Goal: Task Accomplishment & Management: Use online tool/utility

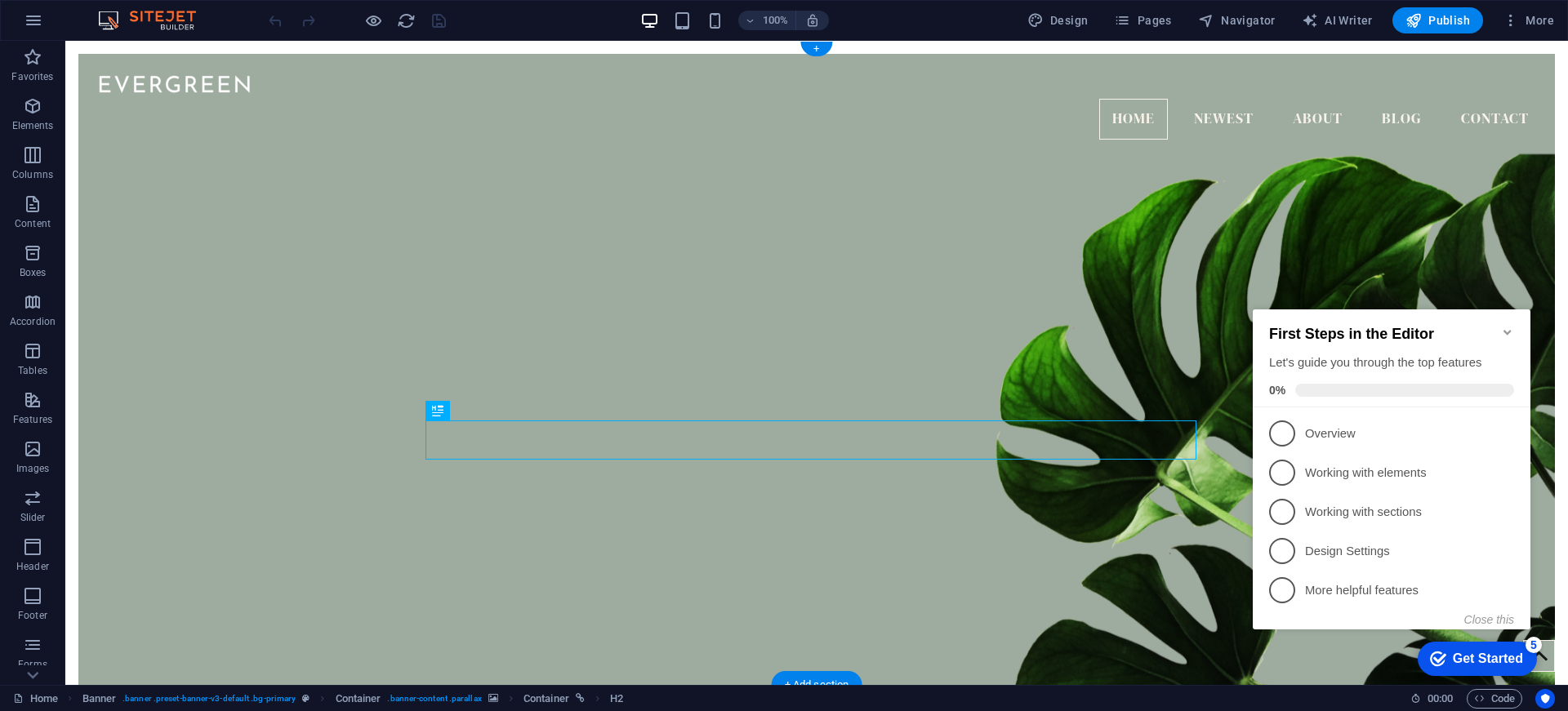
click at [780, 247] on figure at bounding box center [817, 414] width 1477 height 588
click at [26, 22] on icon "button" at bounding box center [33, 20] width 19 height 19
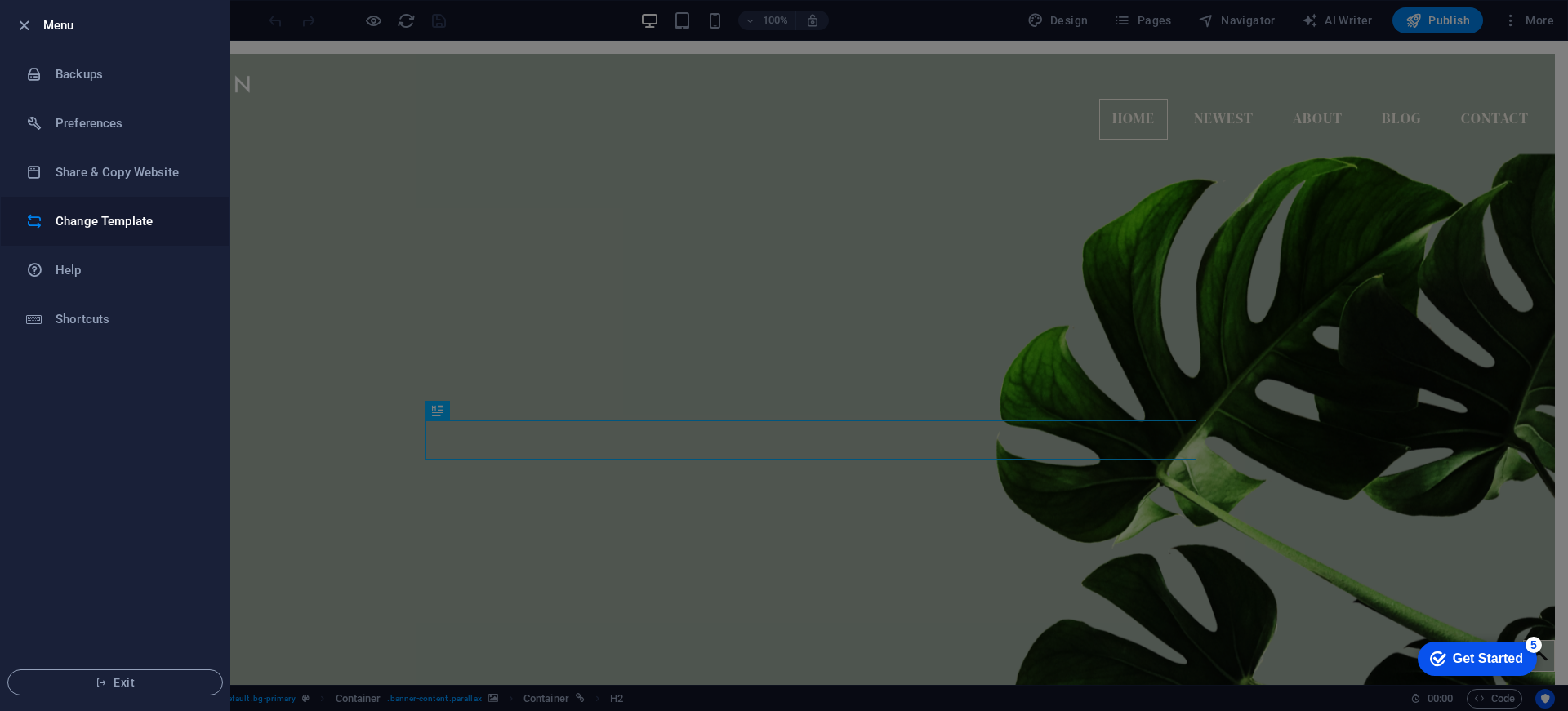
click at [150, 231] on li "Change Template" at bounding box center [115, 221] width 229 height 49
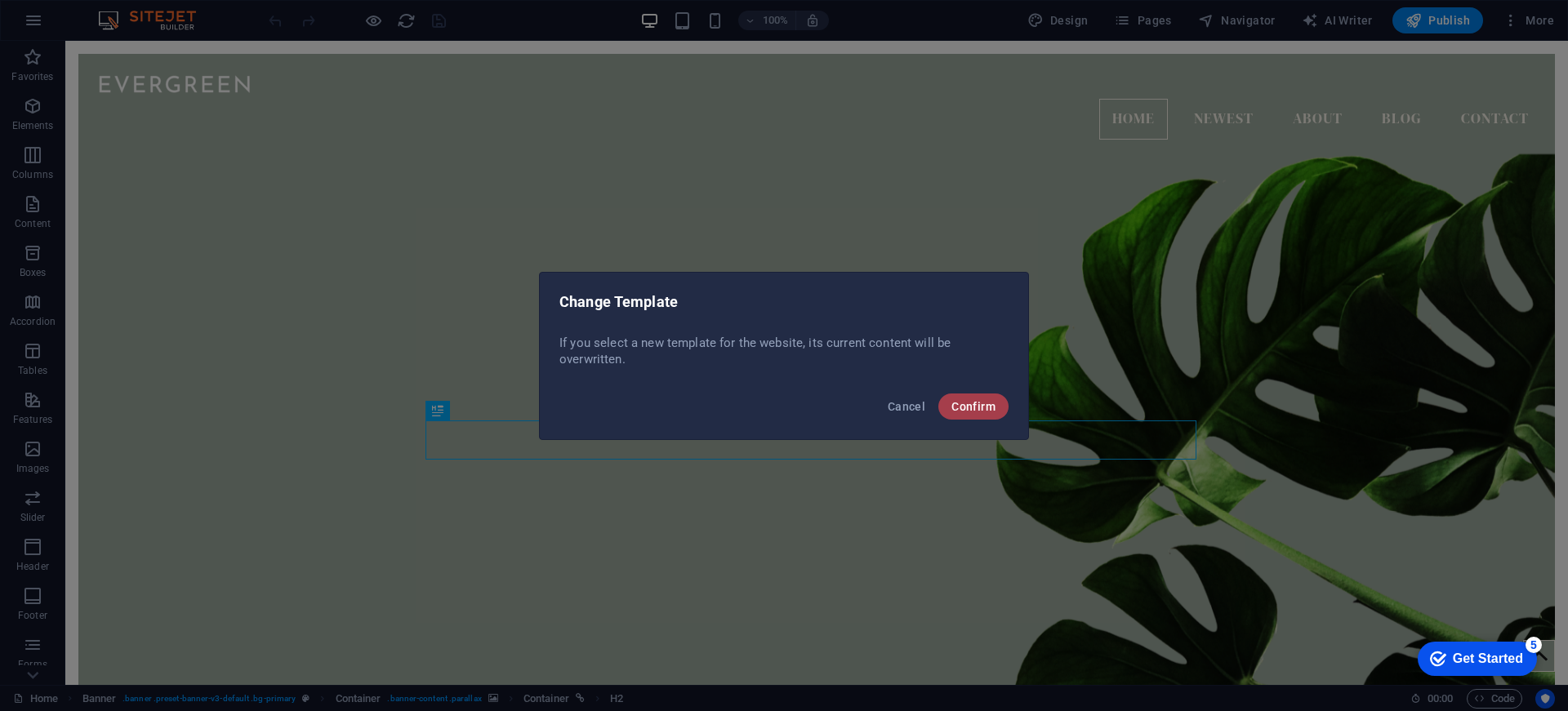
click at [984, 411] on span "Confirm" at bounding box center [973, 406] width 44 height 13
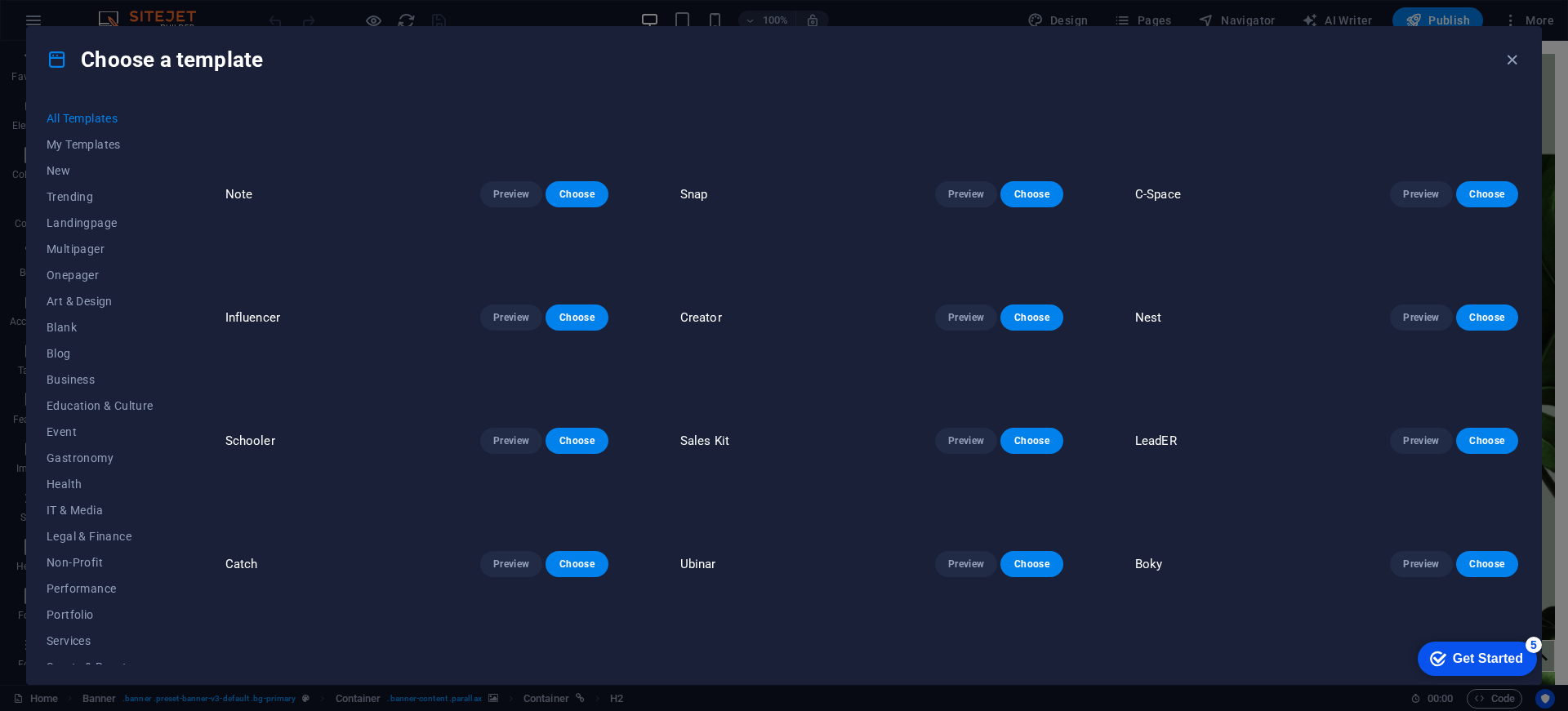
scroll to position [5912, 0]
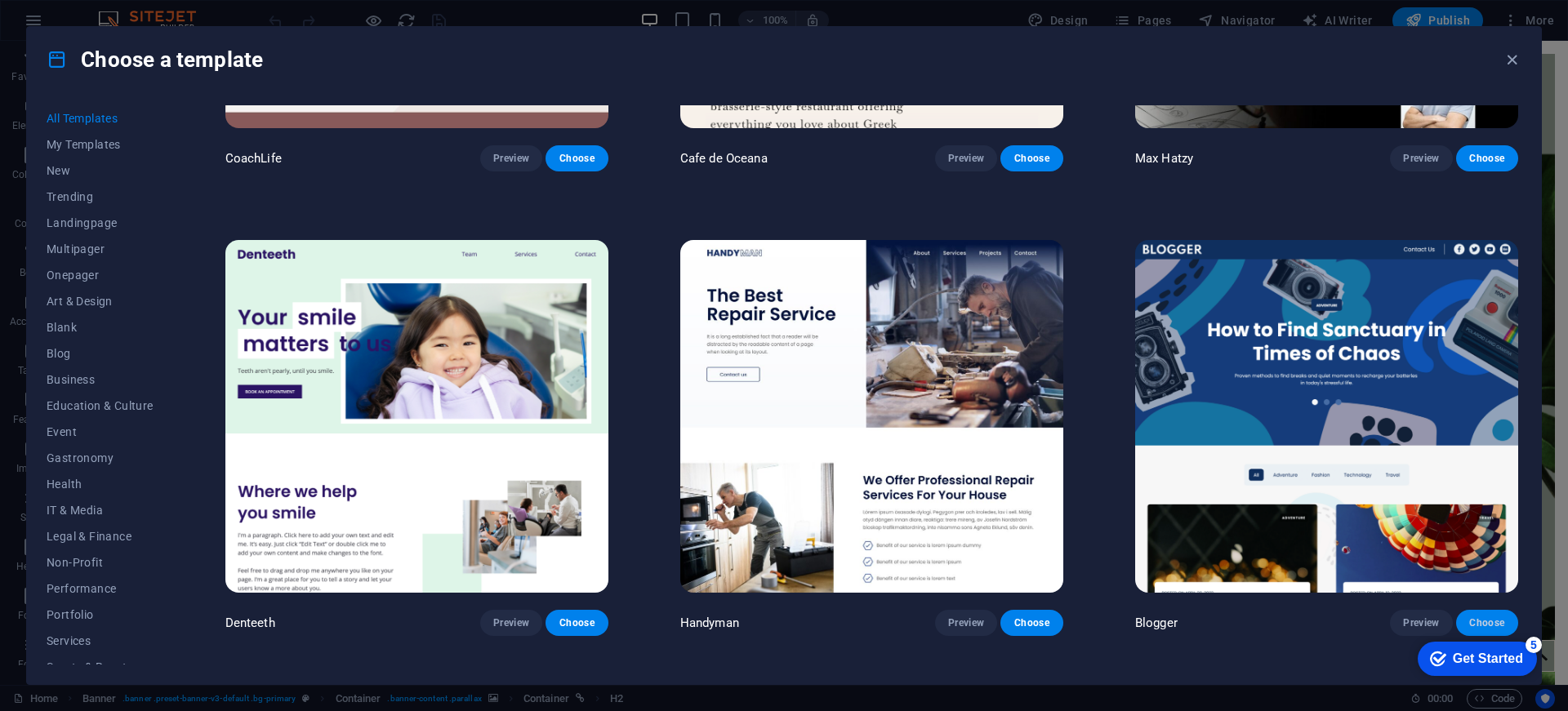
click at [1484, 617] on span "Choose" at bounding box center [1486, 622] width 36 height 13
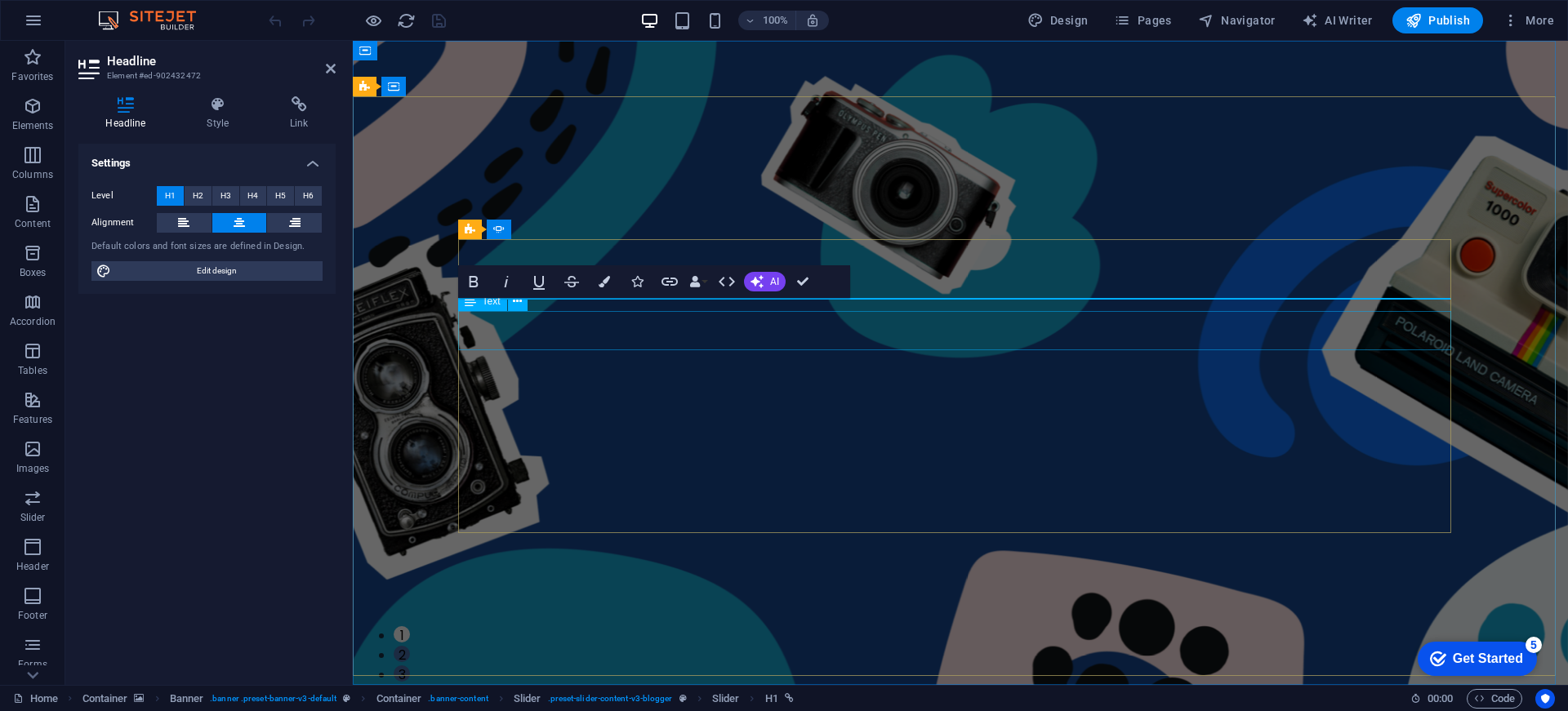
drag, startPoint x: 853, startPoint y: 346, endPoint x: 863, endPoint y: 343, distance: 10.4
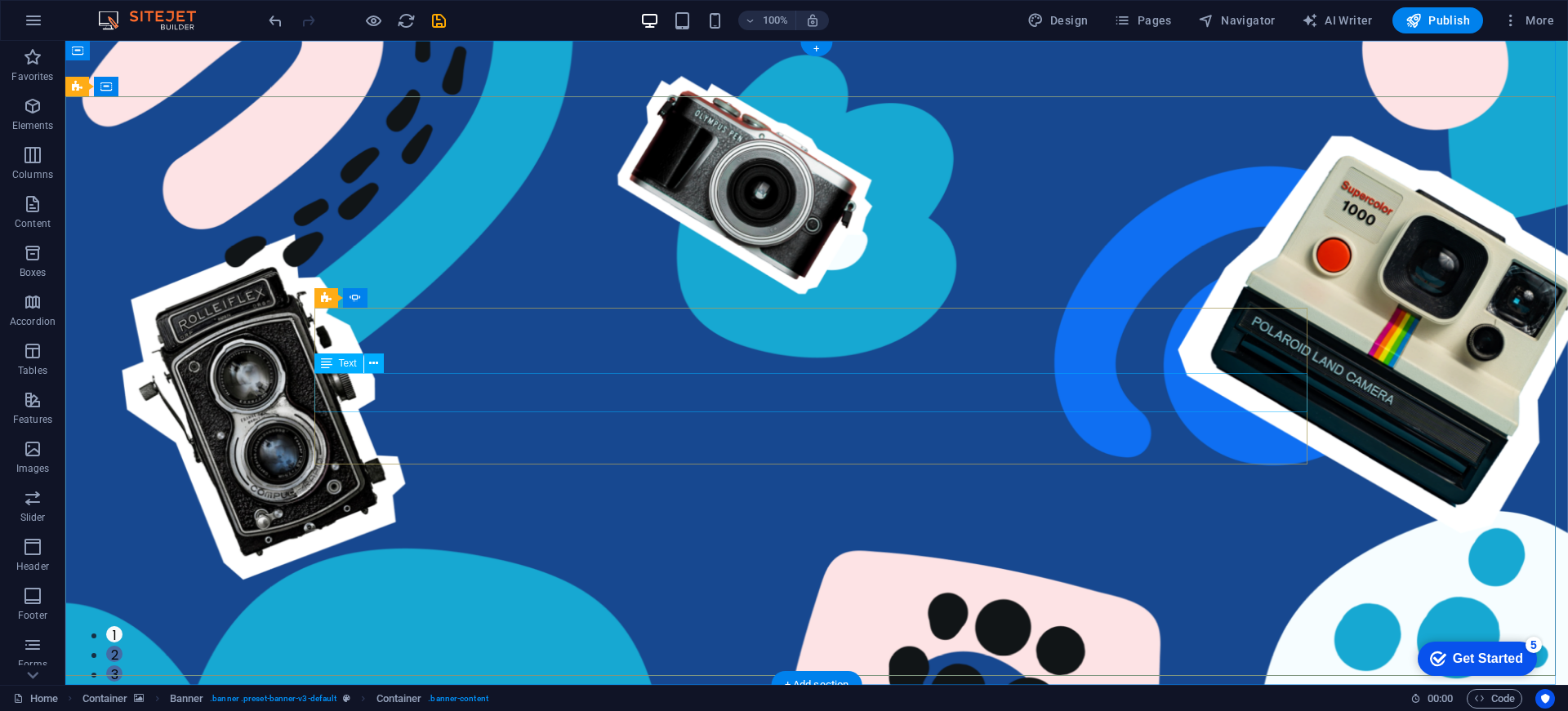
drag, startPoint x: 820, startPoint y: 388, endPoint x: 532, endPoint y: 389, distance: 288.0
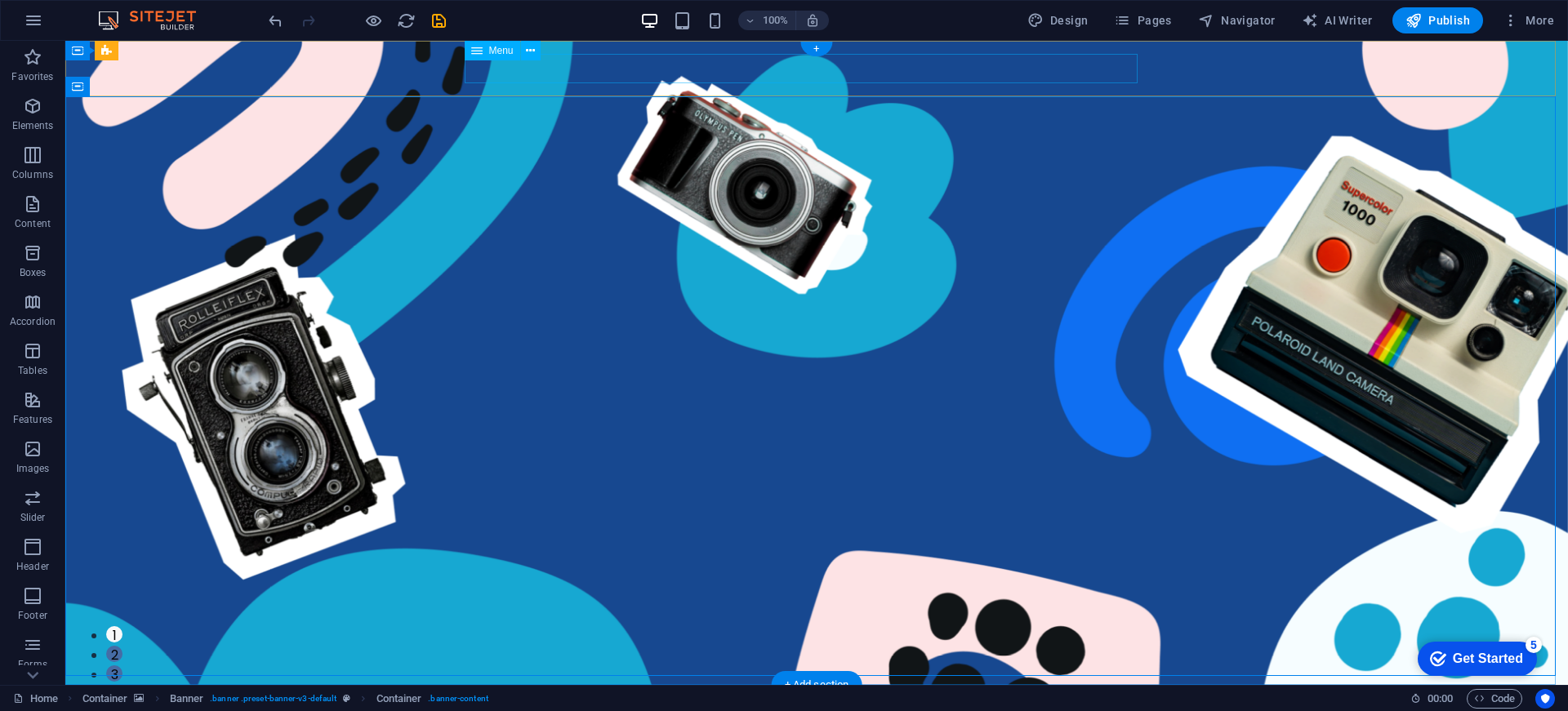
drag, startPoint x: 870, startPoint y: 522, endPoint x: 819, endPoint y: 611, distance: 102.6
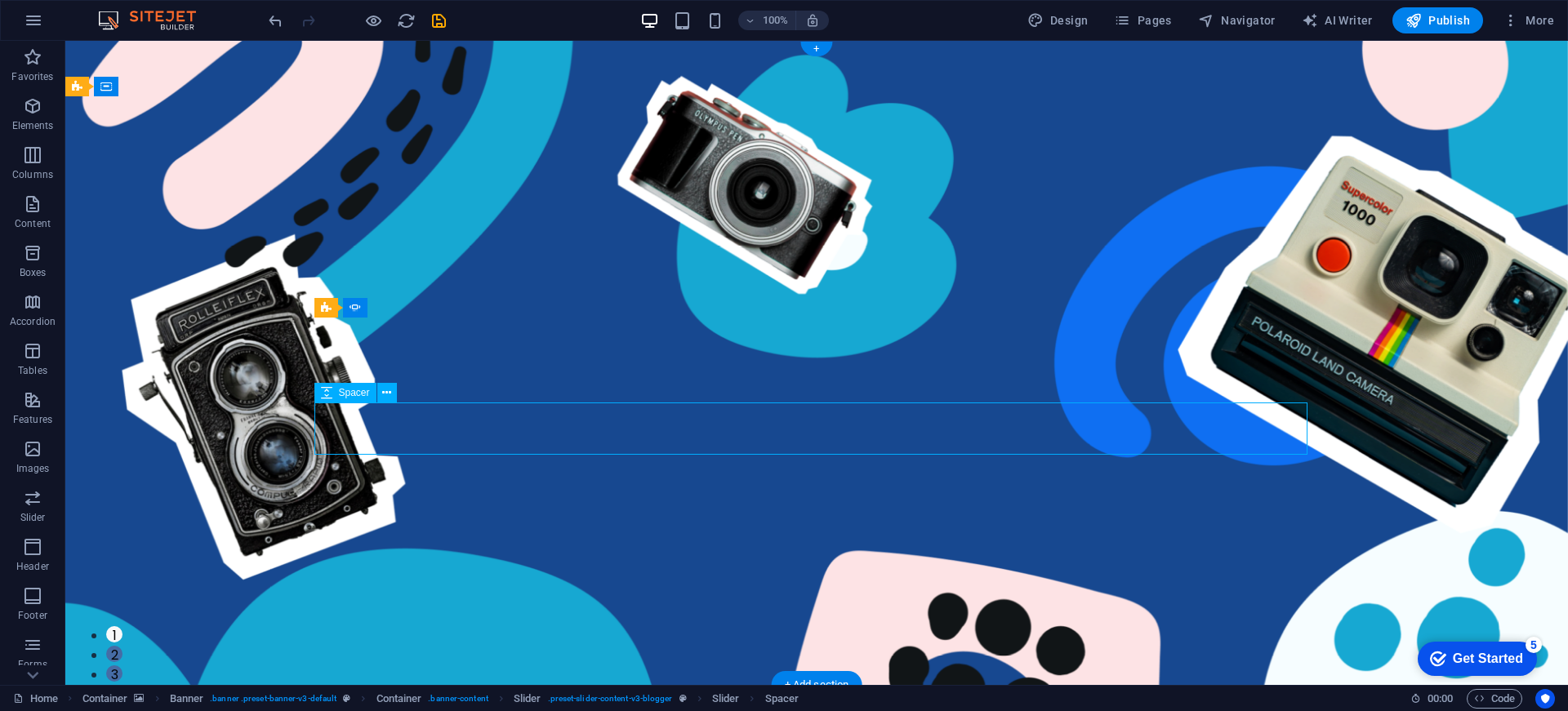
click at [123, 646] on button "2" at bounding box center [114, 654] width 17 height 17
click at [123, 665] on button "3" at bounding box center [114, 673] width 17 height 17
click at [123, 626] on button "1" at bounding box center [114, 634] width 17 height 17
